Goal: Check status: Check status

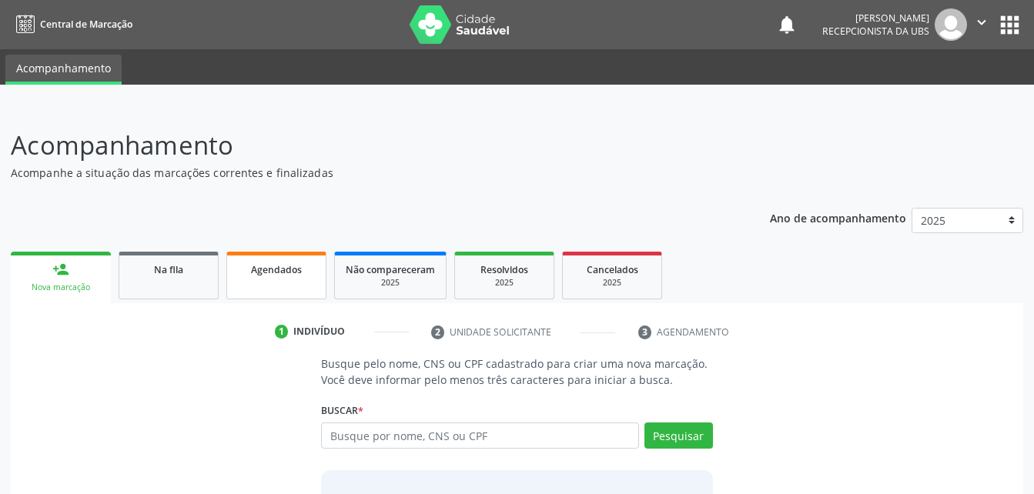
click at [312, 264] on div "Agendados" at bounding box center [276, 269] width 77 height 16
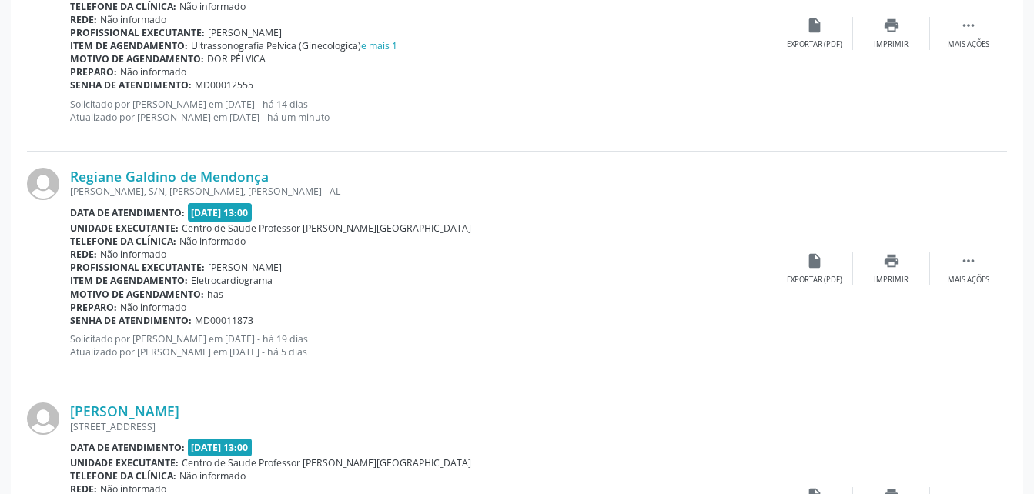
scroll to position [1823, 0]
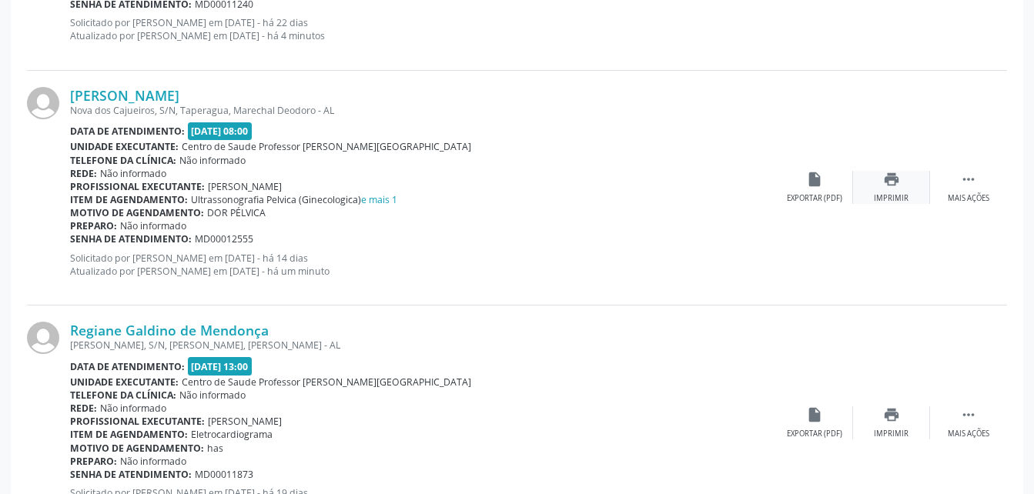
click at [878, 182] on div "print Imprimir" at bounding box center [891, 187] width 77 height 33
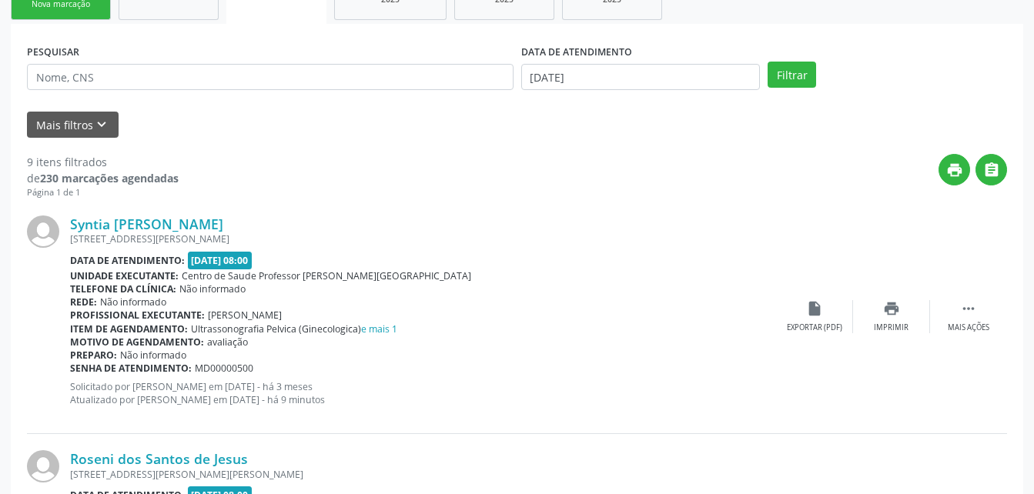
scroll to position [206, 0]
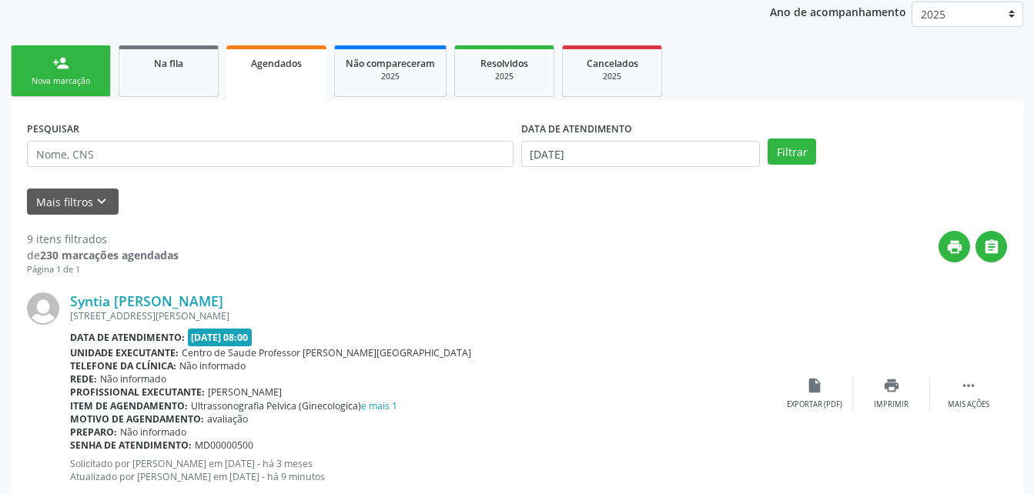
drag, startPoint x: 184, startPoint y: 69, endPoint x: 199, endPoint y: 164, distance: 95.8
click at [184, 69] on div "Na fila" at bounding box center [168, 63] width 77 height 16
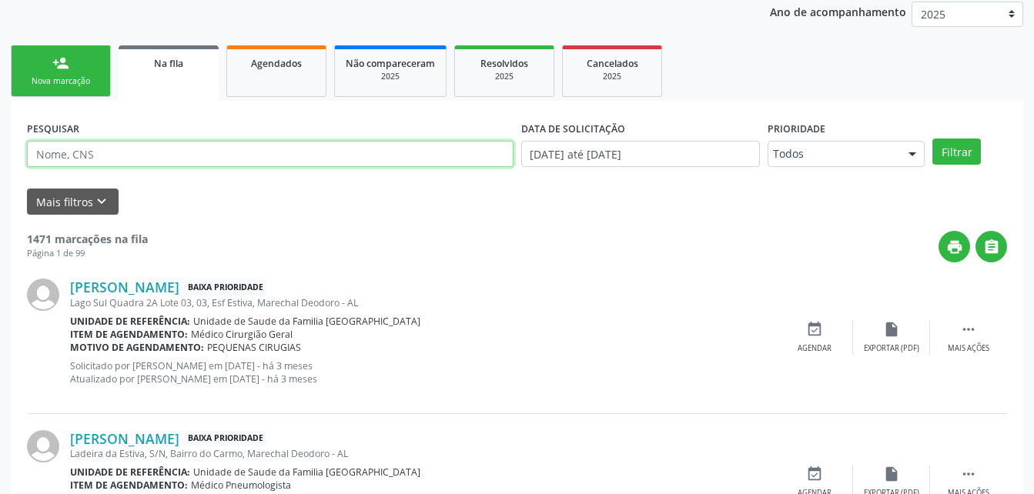
click at [156, 159] on input "text" at bounding box center [270, 154] width 486 height 26
type input "702402505170727"
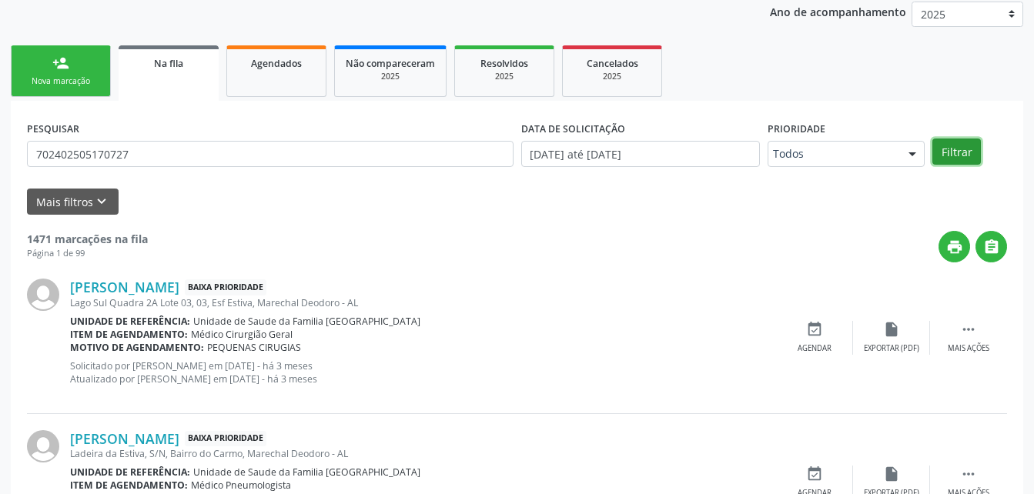
click at [959, 158] on button "Filtrar" at bounding box center [956, 152] width 48 height 26
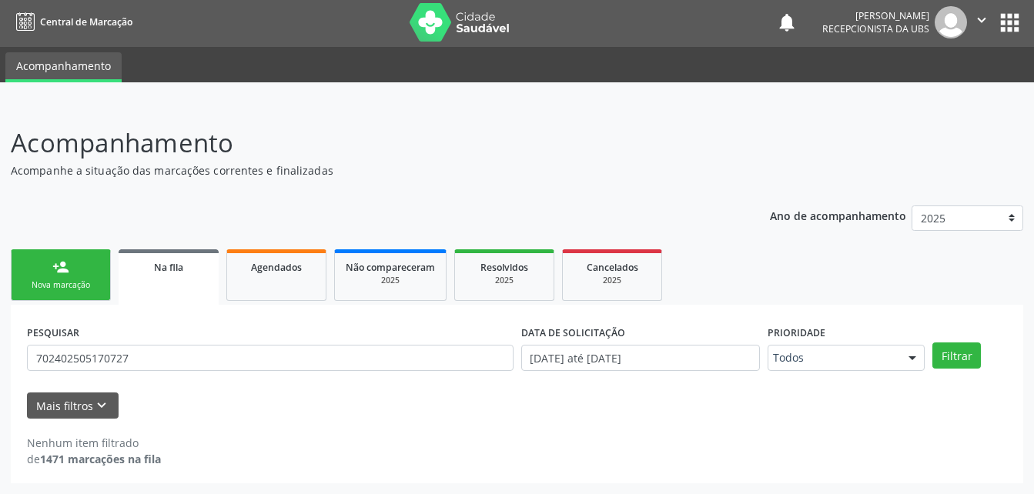
scroll to position [2, 0]
click at [196, 351] on input "702402505170727" at bounding box center [270, 358] width 486 height 26
